Goal: Transaction & Acquisition: Purchase product/service

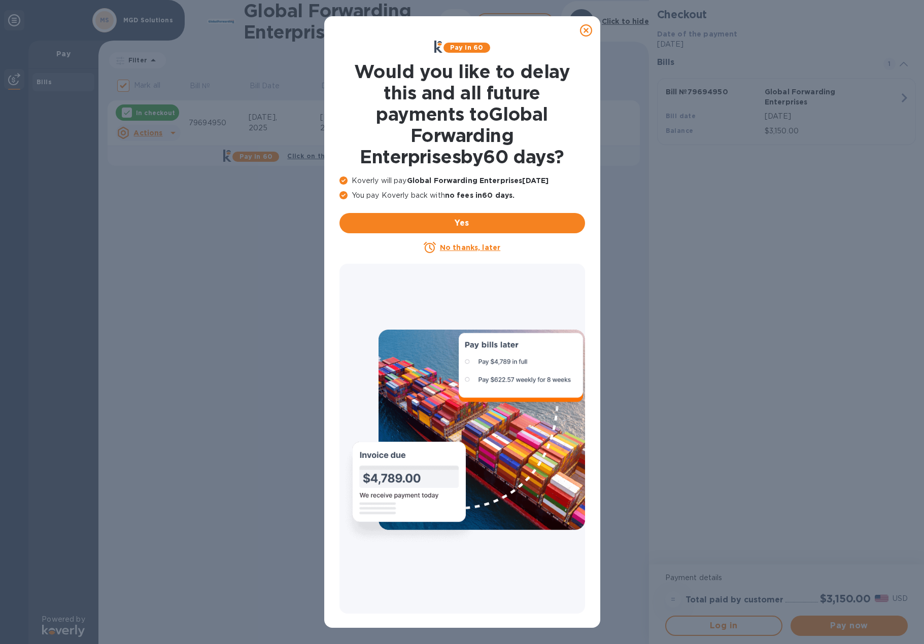
click at [462, 245] on u "No thanks, later" at bounding box center [470, 247] width 60 height 8
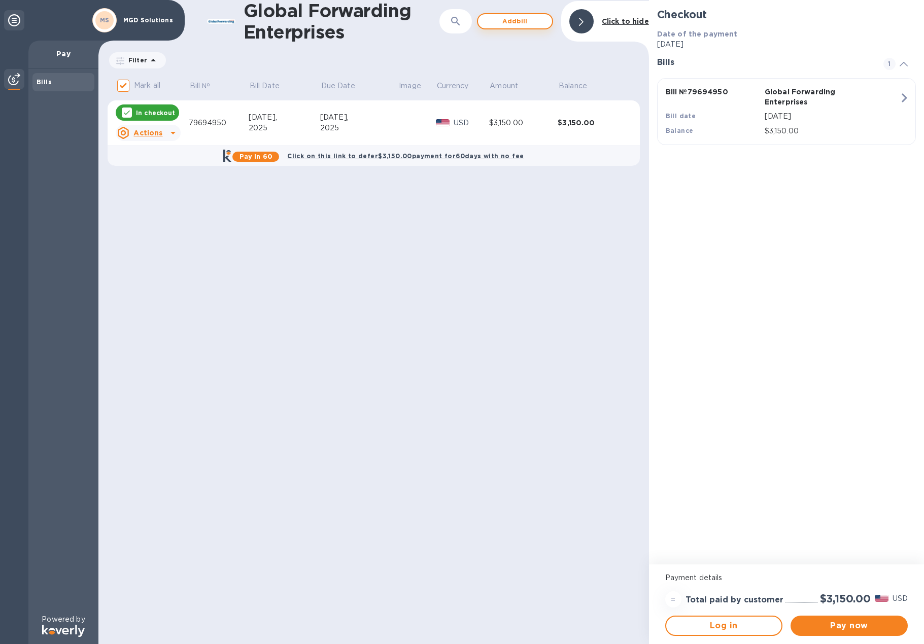
click at [532, 24] on span "Add bill" at bounding box center [515, 21] width 58 height 12
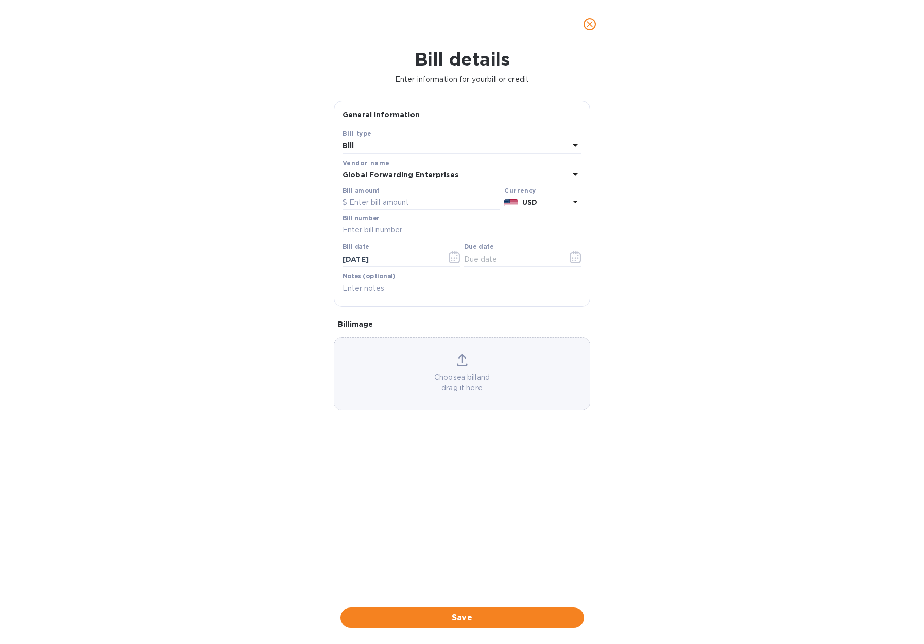
click at [383, 145] on div "Bill" at bounding box center [455, 146] width 227 height 14
click at [284, 152] on div "Bill details Enter information for your bill or credit General information Save…" at bounding box center [462, 347] width 924 height 596
click at [359, 201] on input "text" at bounding box center [421, 202] width 158 height 15
type input "5,990"
click at [396, 234] on input "text" at bounding box center [461, 230] width 239 height 15
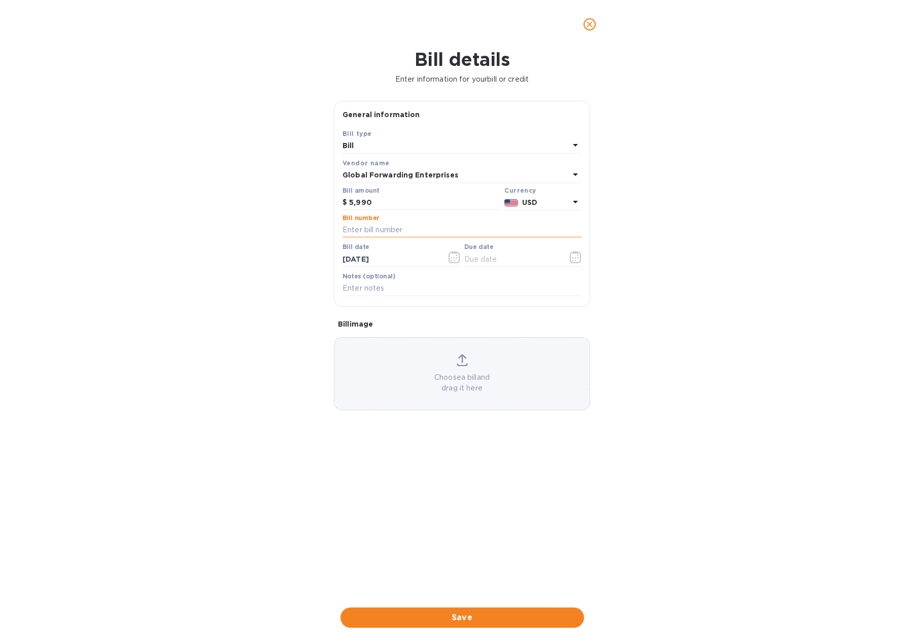
paste input "79722169"
type input "79722169"
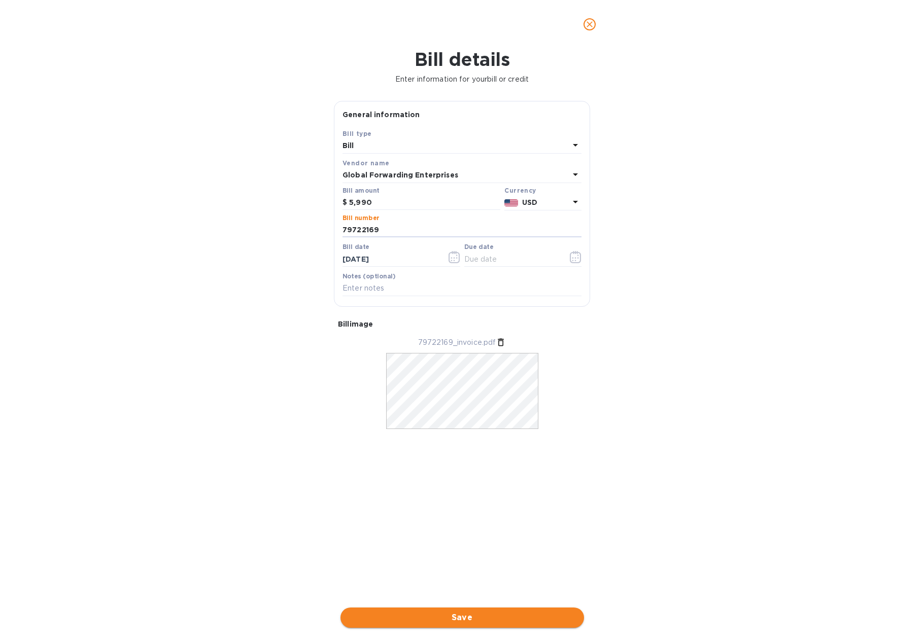
click at [461, 614] on span "Save" at bounding box center [461, 618] width 227 height 12
click at [572, 256] on icon "button" at bounding box center [576, 257] width 12 height 12
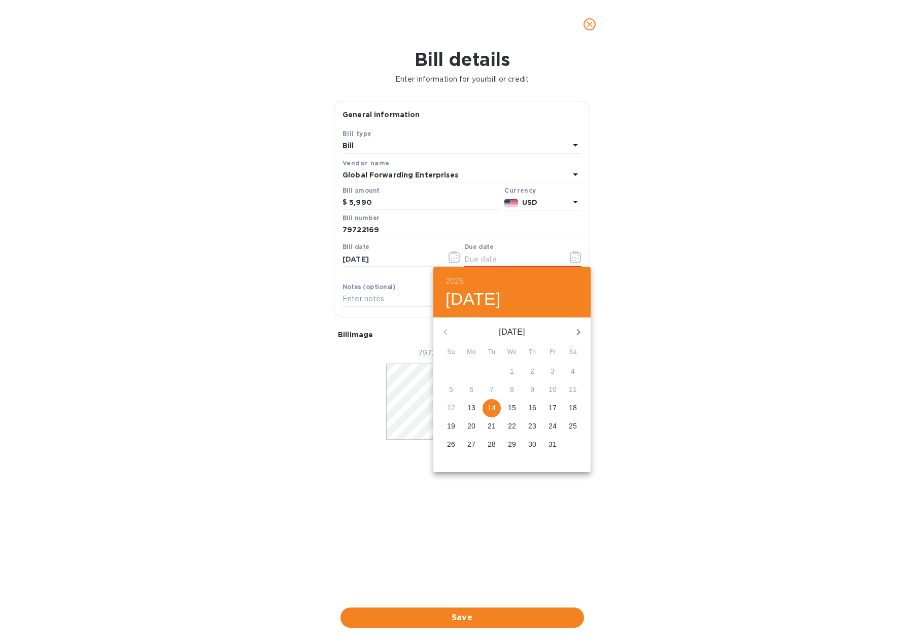
click at [577, 330] on icon "button" at bounding box center [578, 332] width 12 height 12
click at [448, 389] on span "2" at bounding box center [451, 390] width 18 height 10
type input "[DATE]"
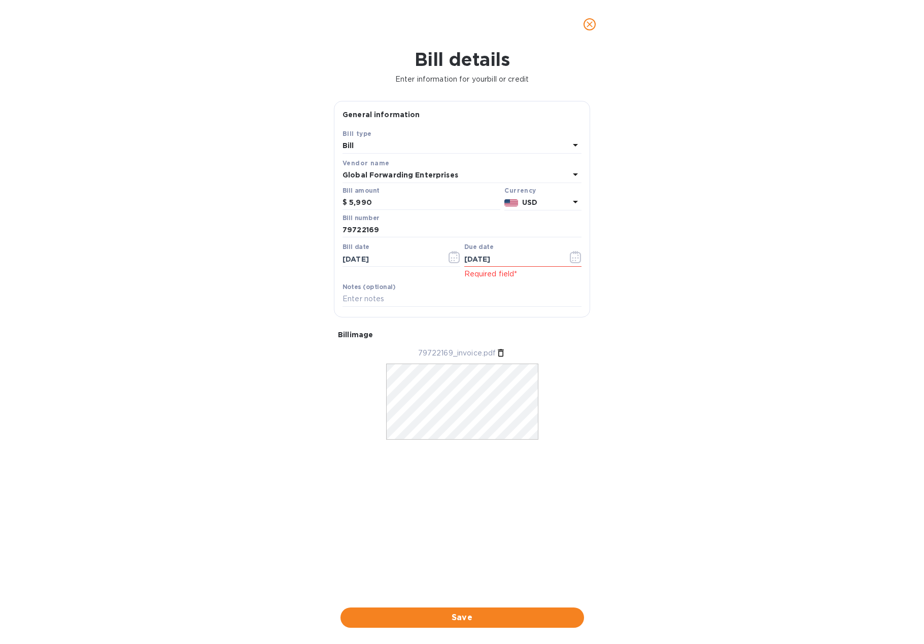
click at [460, 619] on span "Save" at bounding box center [461, 618] width 227 height 12
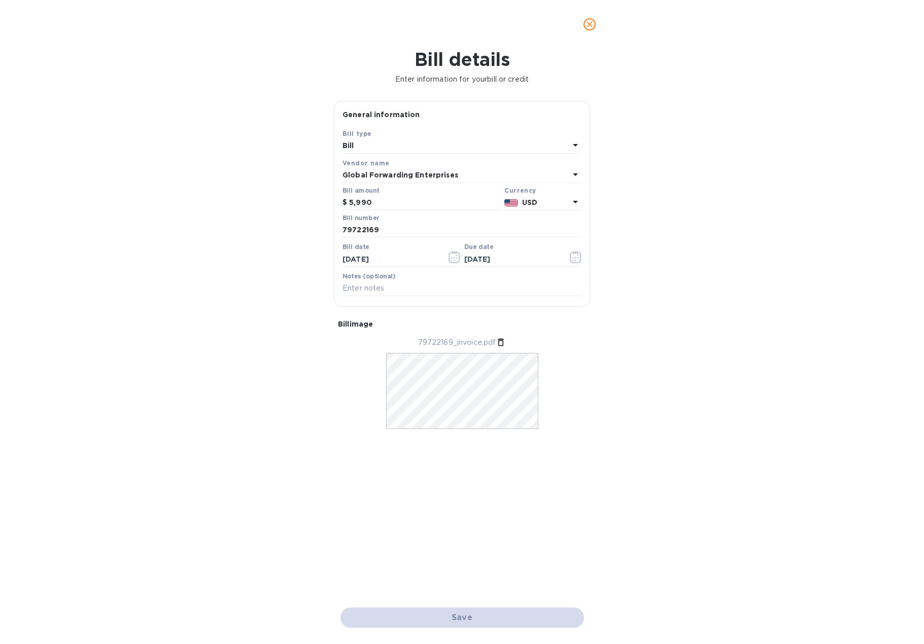
checkbox input "false"
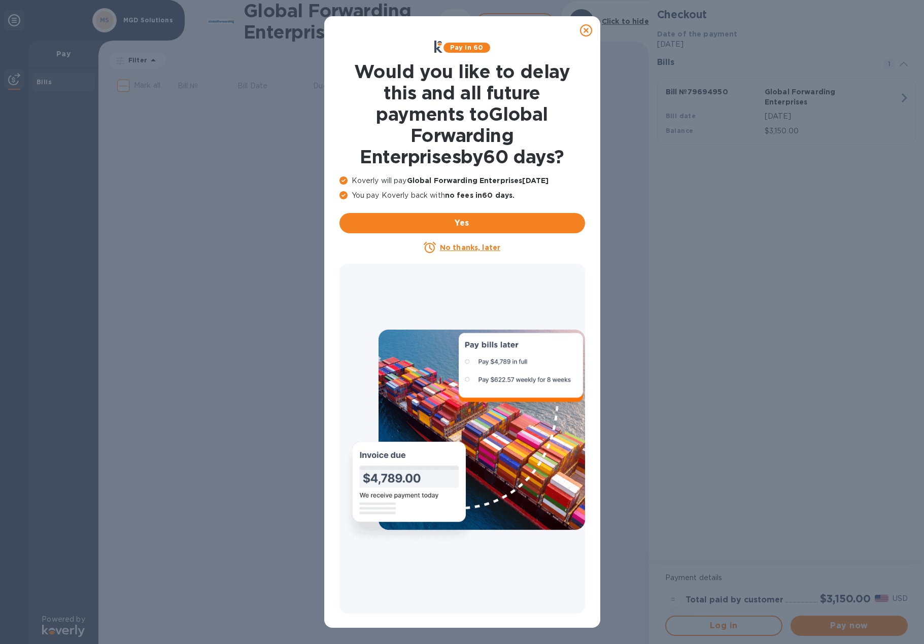
click at [450, 249] on u "No thanks, later" at bounding box center [470, 247] width 60 height 8
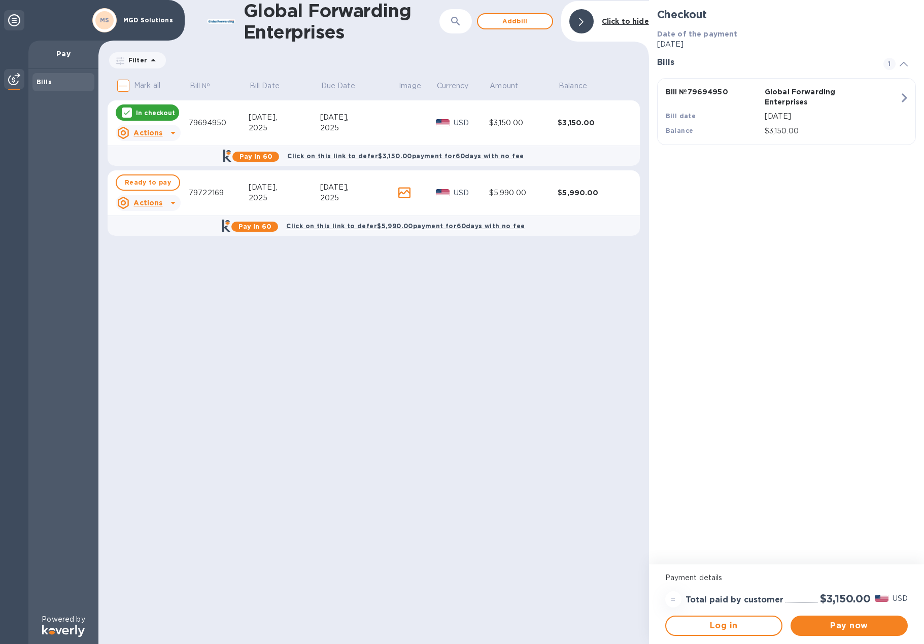
click at [339, 188] on div "[DATE]," at bounding box center [359, 187] width 78 height 11
click at [168, 201] on icon at bounding box center [173, 203] width 12 height 12
click at [161, 248] on b "Open bill" at bounding box center [161, 244] width 34 height 8
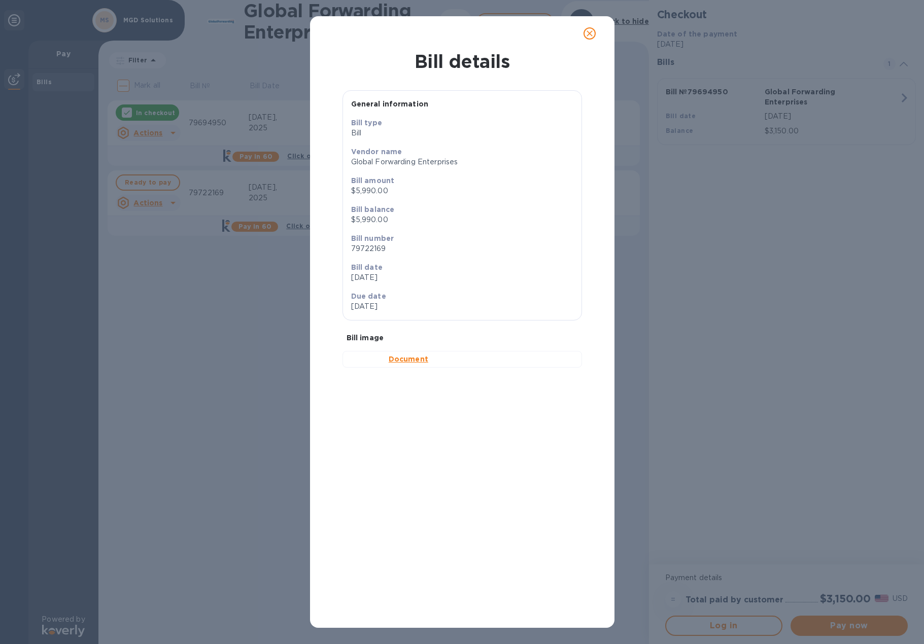
click at [592, 39] on span "close" at bounding box center [589, 33] width 12 height 12
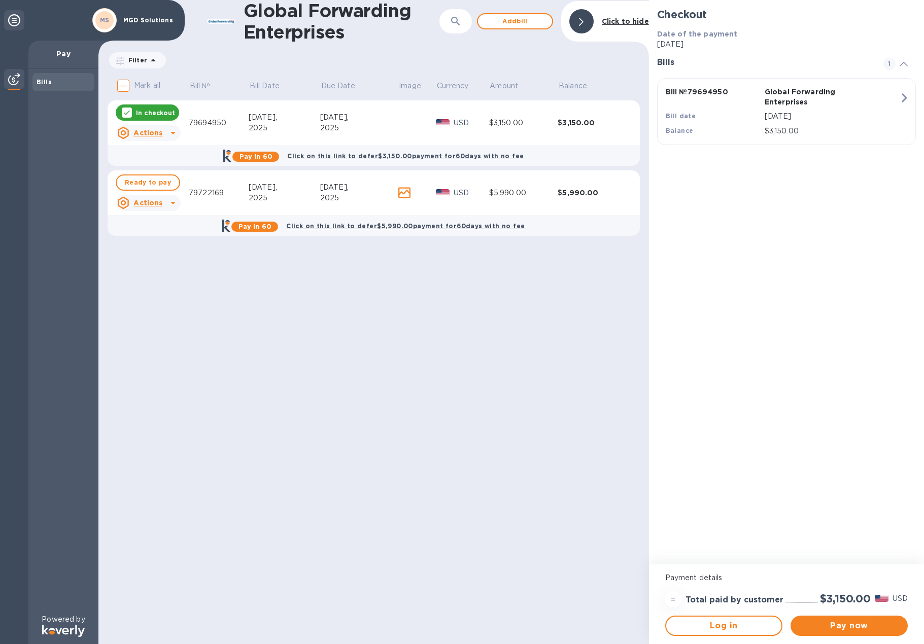
click at [173, 133] on icon at bounding box center [172, 133] width 5 height 3
click at [169, 181] on div "Open bill" at bounding box center [161, 175] width 38 height 16
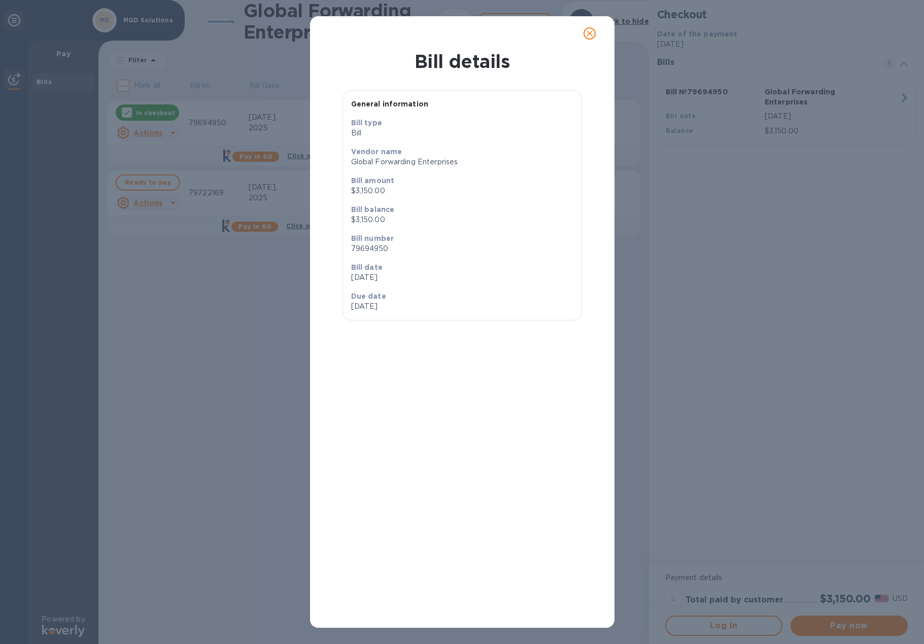
click at [377, 236] on b "Bill number" at bounding box center [372, 238] width 43 height 8
click at [595, 37] on span "close" at bounding box center [589, 33] width 12 height 12
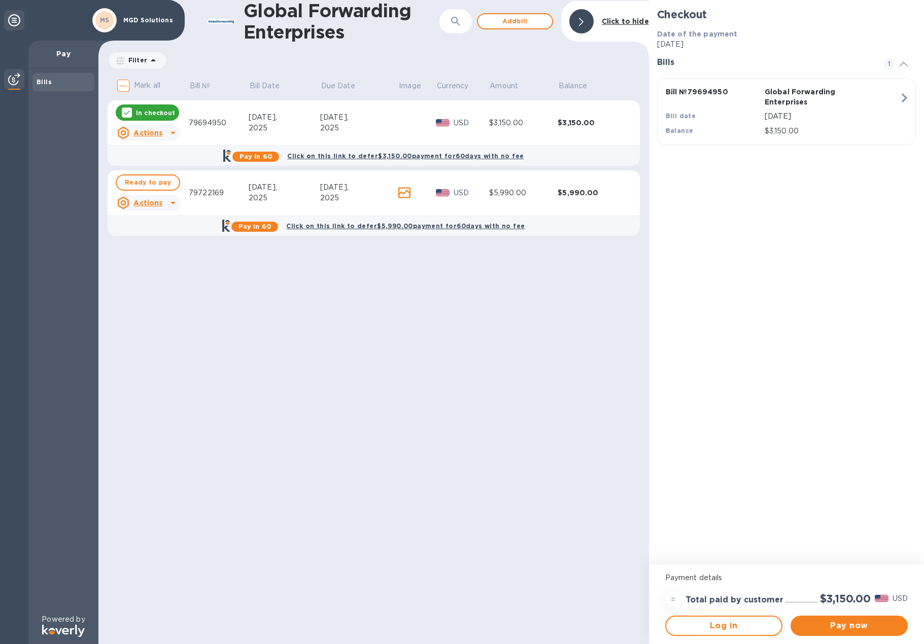
click at [260, 287] on div "Global Forwarding Enterprises ​ Add [PERSON_NAME] to hide Filter Amount Mark al…" at bounding box center [373, 322] width 550 height 644
click at [852, 620] on span "Pay now" at bounding box center [848, 626] width 101 height 12
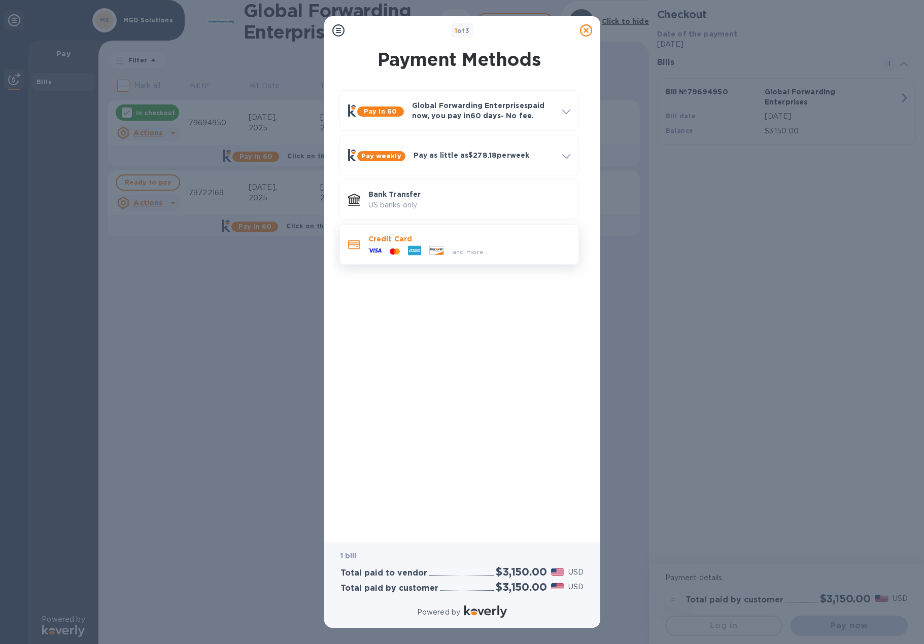
click at [427, 253] on div at bounding box center [436, 251] width 23 height 11
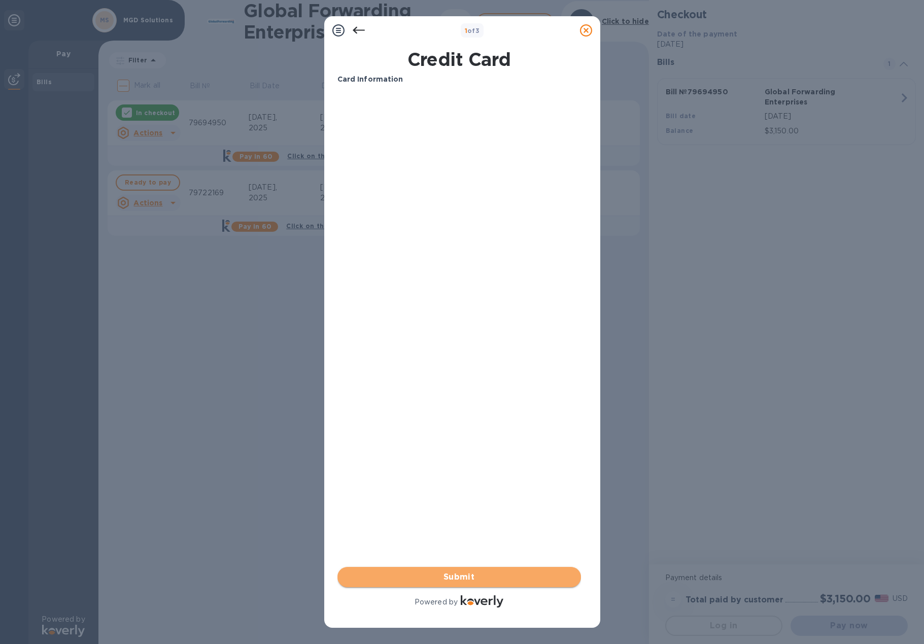
click at [458, 574] on span "Submit" at bounding box center [458, 577] width 227 height 12
